Goal: Task Accomplishment & Management: Complete application form

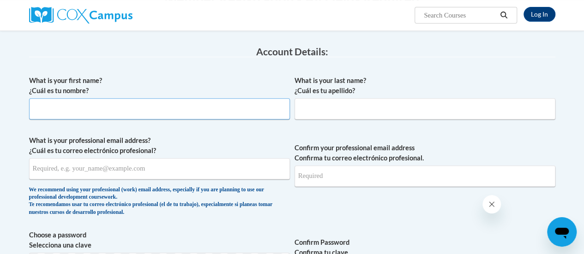
click at [181, 109] on input "What is your first name? ¿Cuál es tu nombre?" at bounding box center [159, 108] width 261 height 21
type input "Cornell"
type input "b"
type input "Botha"
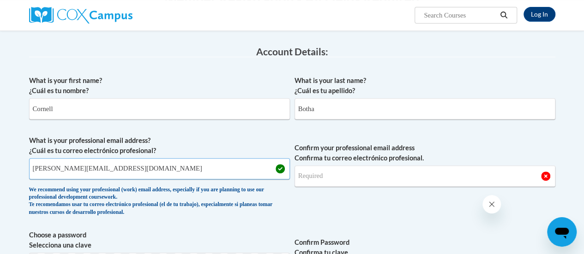
type input "[EMAIL_ADDRESS][DOMAIN_NAME]"
click at [358, 176] on input "Confirm your professional email address Confirma tu correo electrónico profesio…" at bounding box center [425, 176] width 261 height 21
click at [325, 180] on input "Confirm your professional email address Confirma tu correo electrónico profesio…" at bounding box center [425, 176] width 261 height 21
drag, startPoint x: 117, startPoint y: 169, endPoint x: 26, endPoint y: 177, distance: 91.4
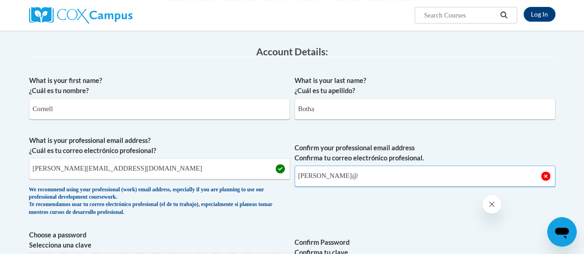
drag, startPoint x: 335, startPoint y: 180, endPoint x: 272, endPoint y: 180, distance: 62.3
click at [272, 180] on span "What is your professional email address? ¿Cuál es tu correo electrónico profesi…" at bounding box center [292, 178] width 526 height 85
click at [346, 178] on input "c.botha@" at bounding box center [425, 176] width 261 height 21
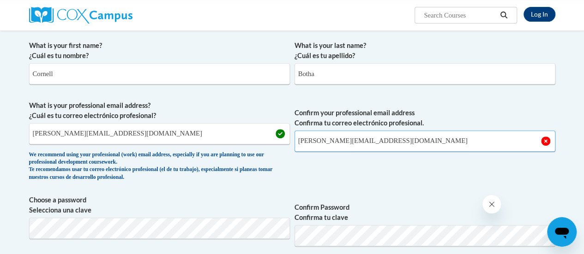
scroll to position [185, 0]
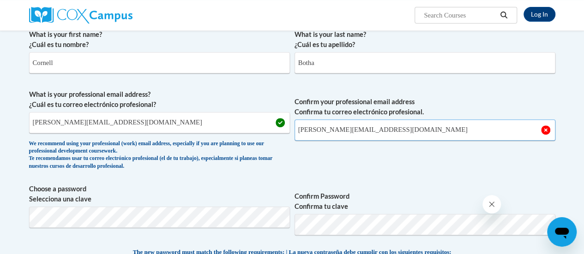
type input "[EMAIL_ADDRESS][DOMAIN_NAME]"
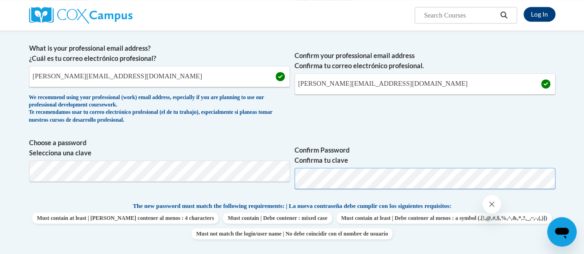
scroll to position [323, 0]
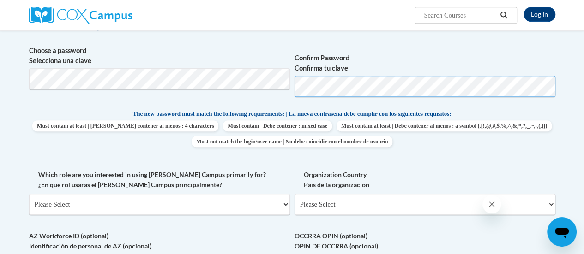
click at [266, 87] on span "Choose a password Selecciona una clave Confirm Password Confirma tu clave" at bounding box center [292, 75] width 526 height 59
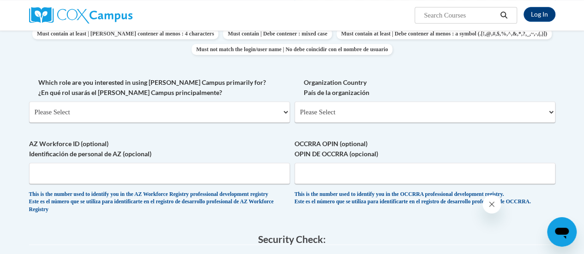
scroll to position [369, 0]
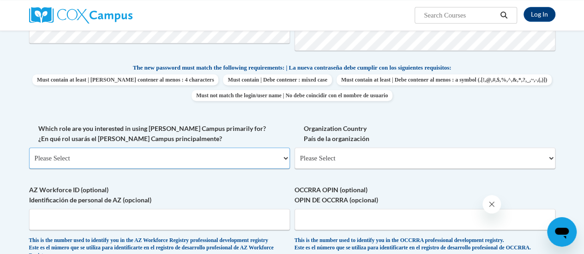
click at [105, 160] on select "Please Select College/University | Colegio/Universidad Community/Nonprofit Part…" at bounding box center [159, 158] width 261 height 21
select select "fbf2d438-af2f-41f8-98f1-81c410e29de3"
click at [29, 148] on select "Please Select College/University | Colegio/Universidad Community/Nonprofit Part…" at bounding box center [159, 158] width 261 height 21
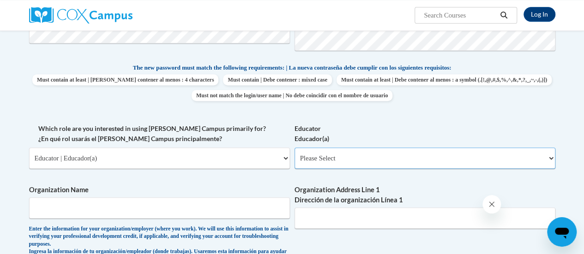
click at [332, 161] on select "Please Select Early Learning/Daycare Teacher/Family Home Care Provider | Maestr…" at bounding box center [425, 158] width 261 height 21
select select "5e2af403-4f2c-4e49-a02f-103e55d7b75b"
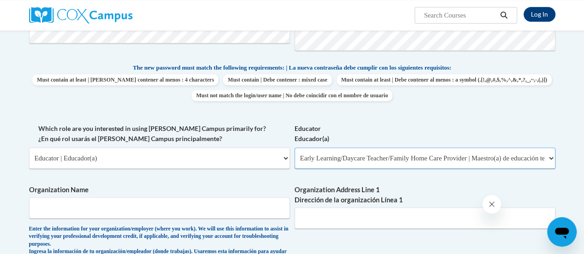
click at [295, 148] on select "Please Select Early Learning/Daycare Teacher/Family Home Care Provider | Maestr…" at bounding box center [425, 158] width 261 height 21
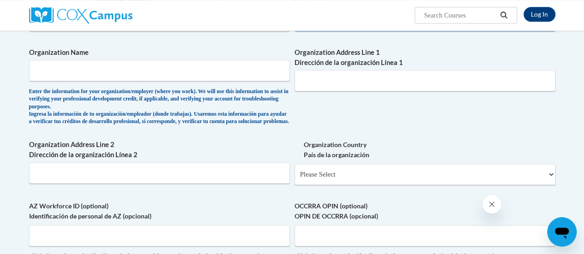
scroll to position [508, 0]
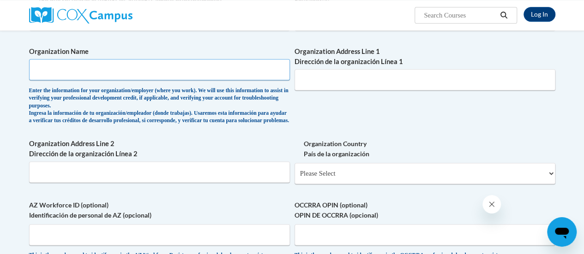
click at [143, 66] on input "Organization Name" at bounding box center [159, 69] width 261 height 21
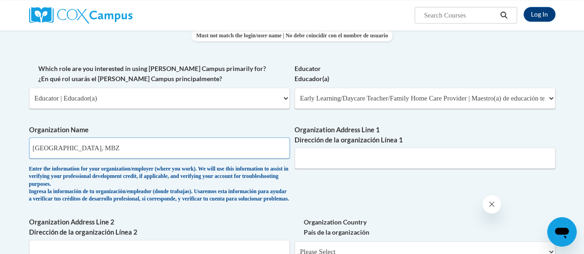
scroll to position [416, 0]
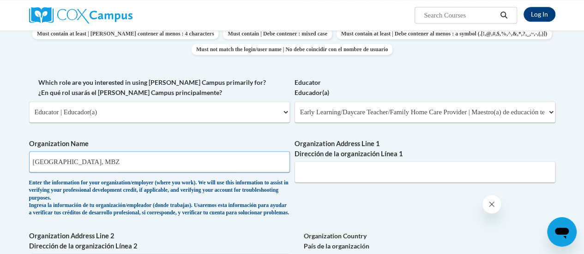
type input "[GEOGRAPHIC_DATA], MBZ"
click at [359, 173] on input "Organization Address Line 1 Dirección de la organización Línea 1" at bounding box center [425, 172] width 261 height 21
type input "A"
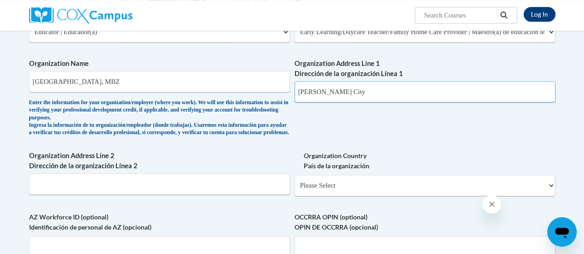
scroll to position [508, 0]
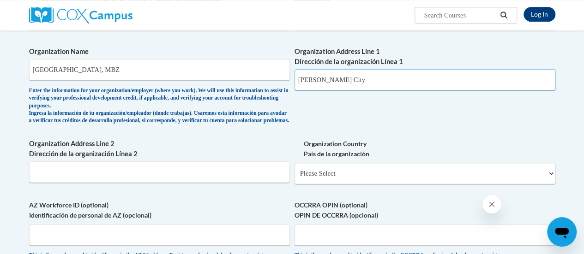
type input "[PERSON_NAME] City"
click at [141, 180] on input "Organization Address Line 2 Dirección de la organización Línea 2" at bounding box center [159, 172] width 261 height 21
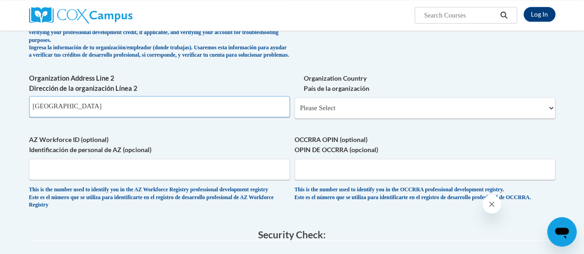
scroll to position [600, 0]
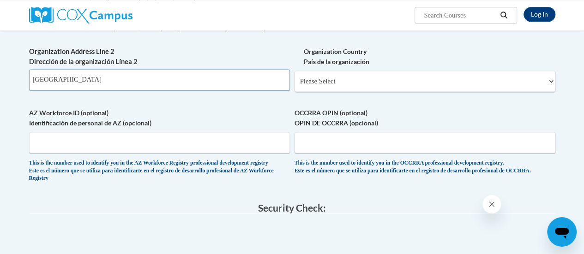
type input "[GEOGRAPHIC_DATA]"
click at [340, 85] on select "Please Select United States | Estados Unidos Outside of the United States | Fue…" at bounding box center [425, 81] width 261 height 21
select select "2ba6c5f2-6ab4-47b5-9408-0a73ae60d186"
click at [295, 78] on select "Please Select United States | Estados Unidos Outside of the United States | Fue…" at bounding box center [425, 81] width 261 height 21
select select
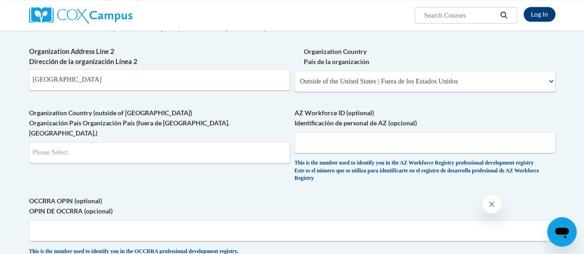
click at [222, 122] on label "Organization Country (outside of US) Organización País Organización País (fuera…" at bounding box center [159, 123] width 261 height 30
click at [139, 150] on input "Search" at bounding box center [159, 152] width 261 height 21
type input "AE"
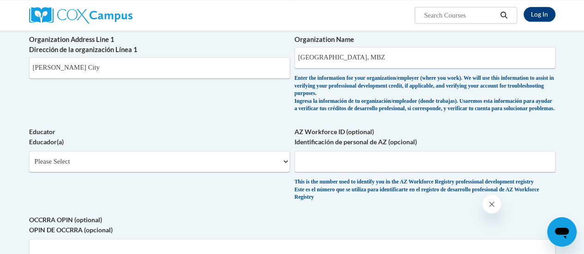
scroll to position [578, 0]
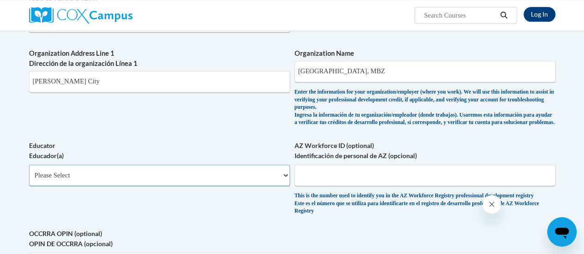
click at [181, 172] on select "Please Select Early Learning/Daycare Teacher/Family Home Care Provider | Maestr…" at bounding box center [159, 175] width 261 height 21
select select "5e2af403-4f2c-4e49-a02f-103e55d7b75b"
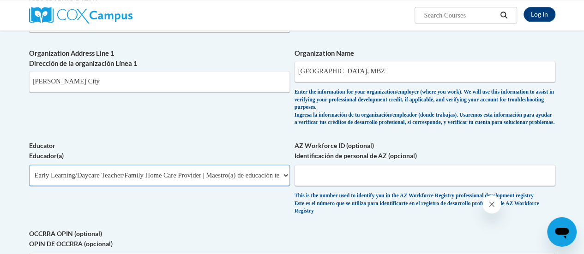
click at [29, 165] on select "Please Select Early Learning/Daycare Teacher/Family Home Care Provider | Maestr…" at bounding box center [159, 175] width 261 height 21
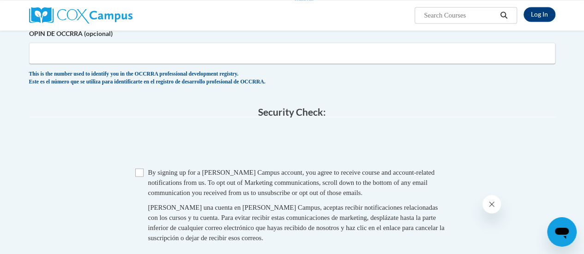
scroll to position [809, 0]
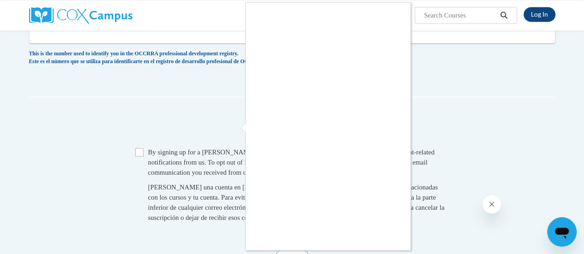
click at [139, 158] on div at bounding box center [292, 127] width 584 height 254
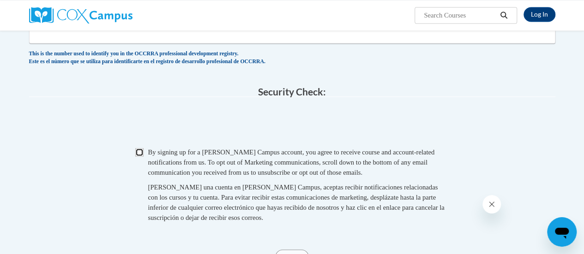
click at [139, 157] on input "Checkbox" at bounding box center [139, 152] width 8 height 8
checkbox input "true"
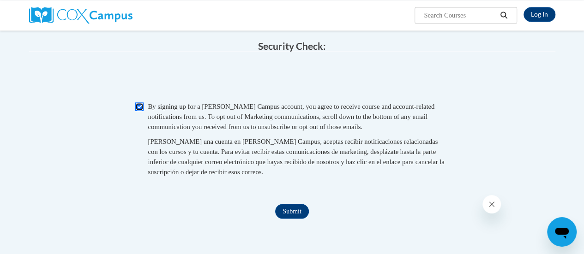
scroll to position [947, 0]
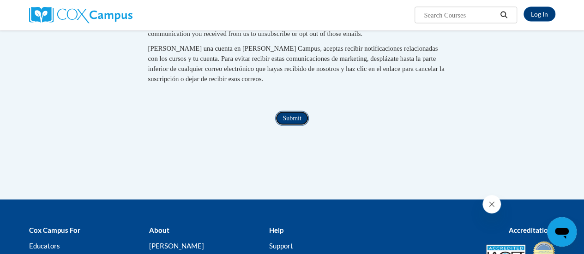
click at [296, 125] on input "Submit" at bounding box center [291, 118] width 33 height 15
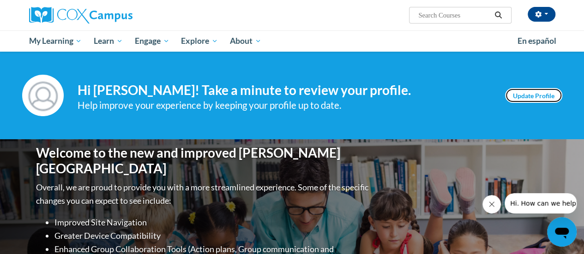
click at [527, 92] on link "Update Profile" at bounding box center [533, 95] width 57 height 15
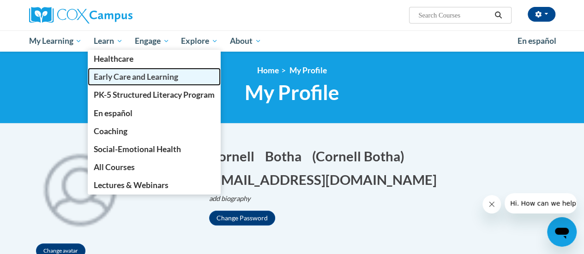
click at [123, 72] on span "Early Care and Learning" at bounding box center [136, 77] width 85 height 10
